Goal: Obtain resource: Download file/media

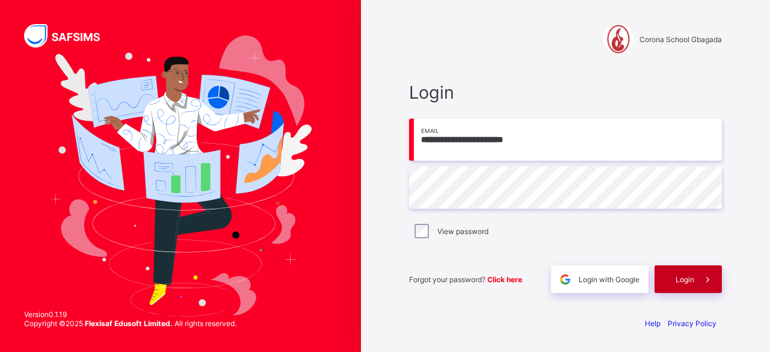
click at [685, 282] on span "Login" at bounding box center [684, 279] width 19 height 9
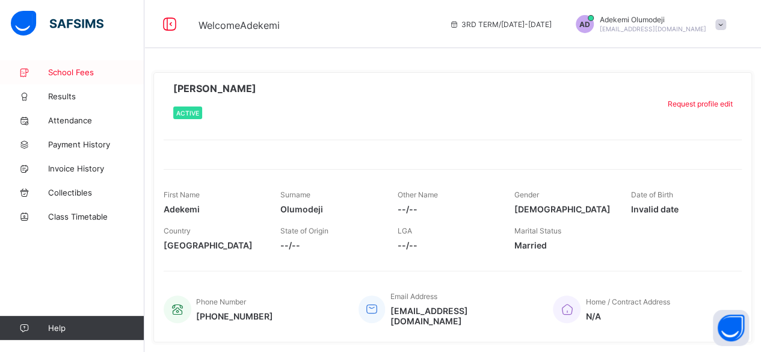
click at [75, 73] on span "School Fees" at bounding box center [96, 72] width 96 height 10
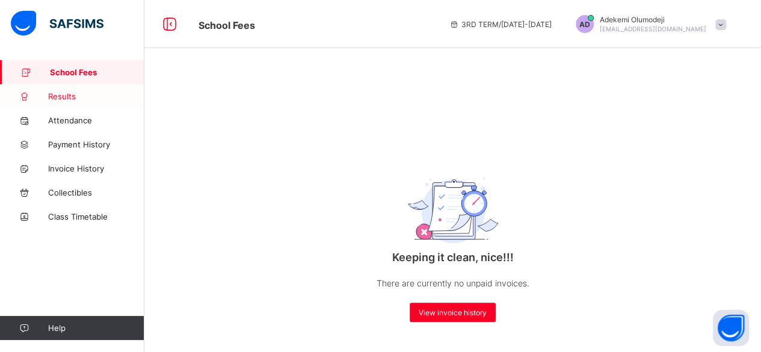
click at [67, 98] on span "Results" at bounding box center [96, 96] width 96 height 10
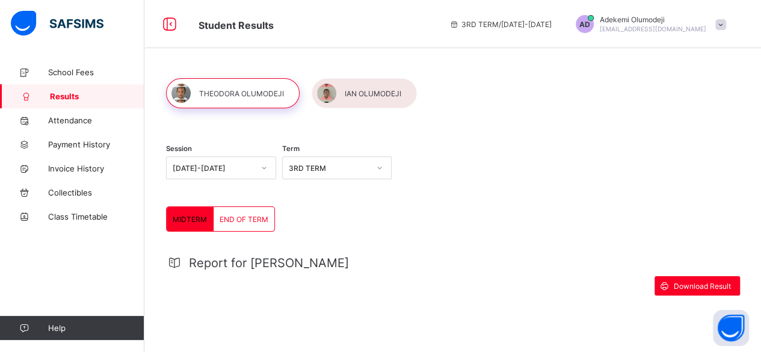
click at [358, 88] on div at bounding box center [363, 93] width 105 height 30
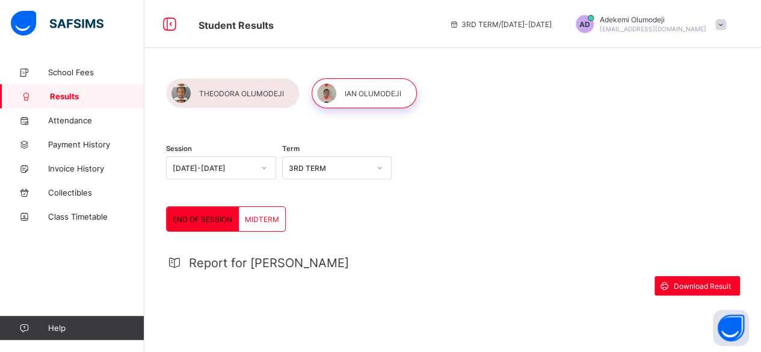
click at [195, 217] on span "END OF SESSION" at bounding box center [203, 219] width 60 height 9
click at [714, 284] on span "Download Result" at bounding box center [701, 285] width 57 height 9
click at [224, 97] on div at bounding box center [232, 93] width 133 height 30
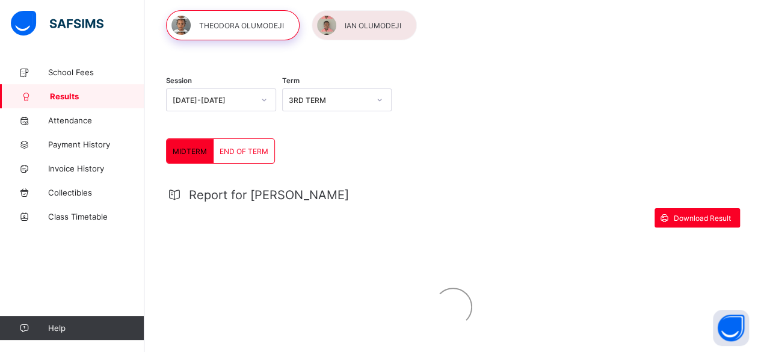
scroll to position [87, 0]
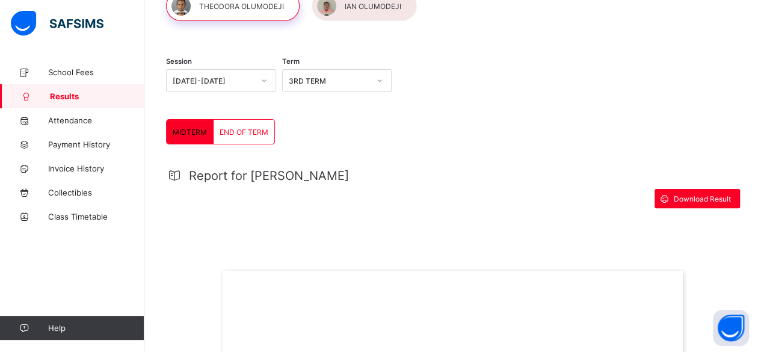
click at [230, 132] on span "END OF TERM" at bounding box center [243, 131] width 49 height 9
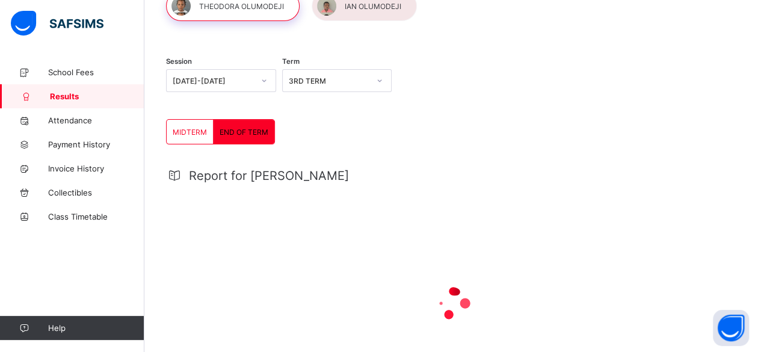
click at [170, 124] on div "MIDTERM" at bounding box center [190, 132] width 47 height 24
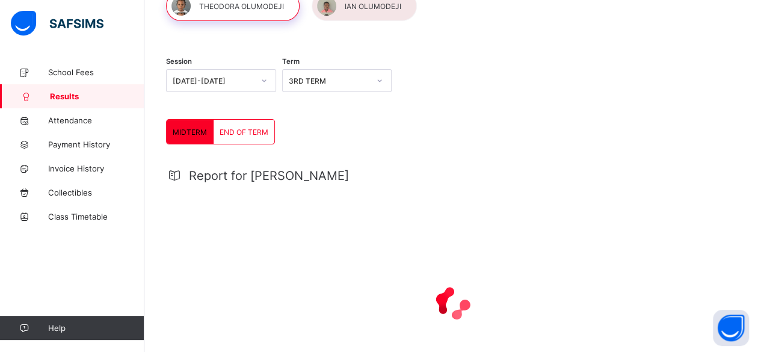
click at [243, 126] on div "END OF TERM" at bounding box center [243, 132] width 61 height 24
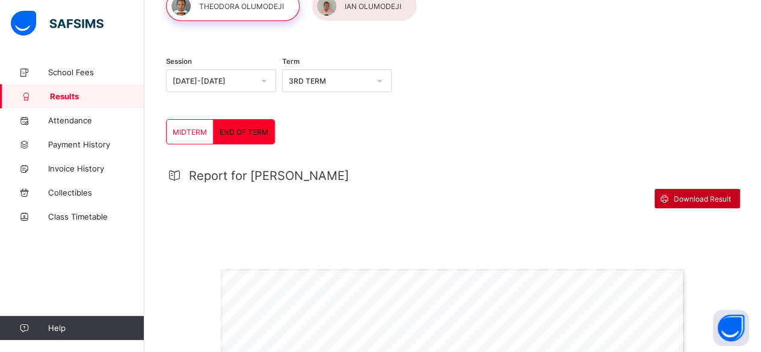
click at [705, 197] on span "Download Result" at bounding box center [701, 198] width 57 height 9
click at [366, 8] on div at bounding box center [363, 6] width 105 height 30
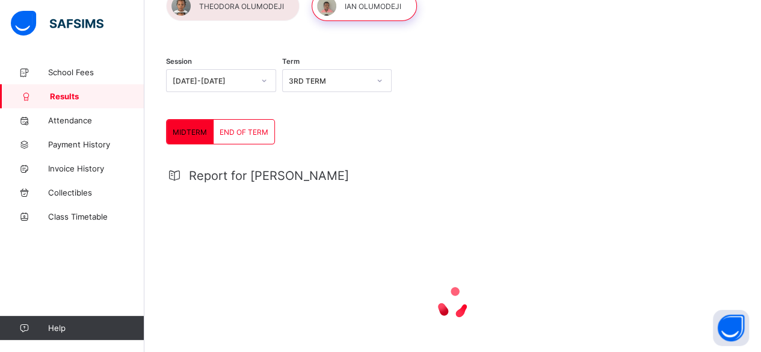
scroll to position [0, 0]
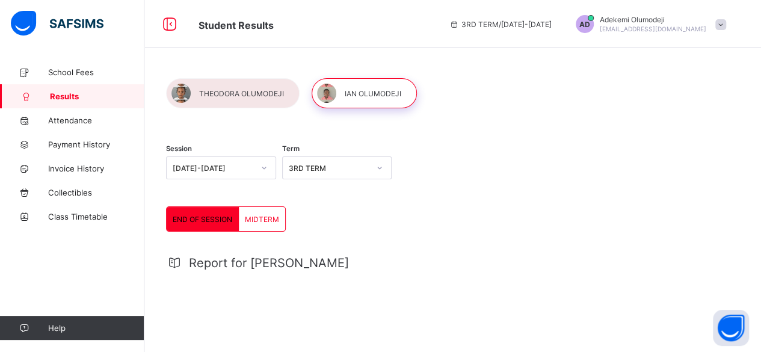
click at [260, 227] on div "MIDTERM" at bounding box center [262, 219] width 46 height 24
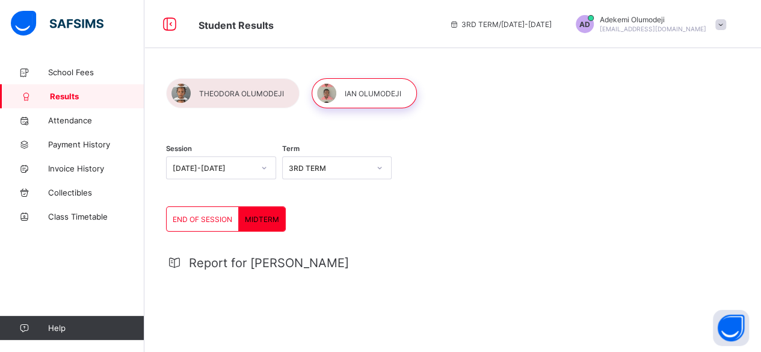
click at [202, 225] on div "END OF SESSION" at bounding box center [203, 219] width 72 height 24
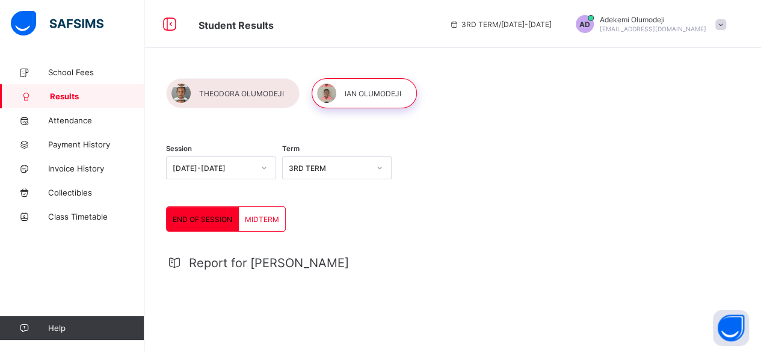
click at [230, 86] on div at bounding box center [232, 93] width 133 height 30
